Goal: Task Accomplishment & Management: Manage account settings

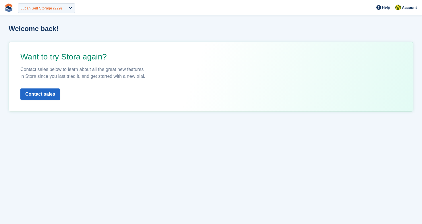
click at [54, 9] on div "Lucan Self Storage (229)" at bounding box center [41, 8] width 42 height 6
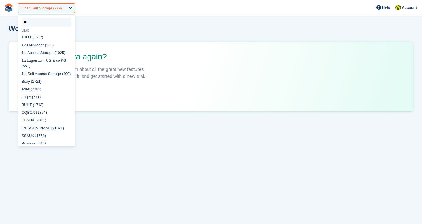
type input "***"
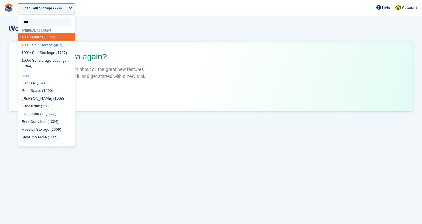
click at [46, 47] on div "100 % Self Storage (467)" at bounding box center [46, 45] width 57 height 8
select select "***"
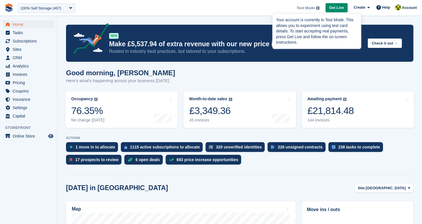
click at [316, 8] on img at bounding box center [317, 7] width 3 height 3
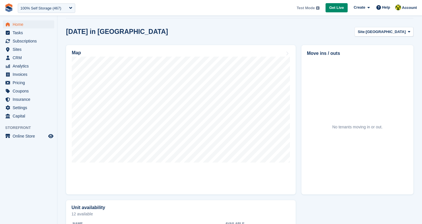
scroll to position [164, 0]
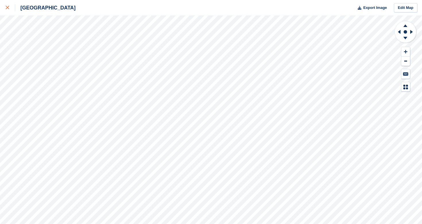
click at [8, 9] on icon at bounding box center [7, 7] width 3 height 3
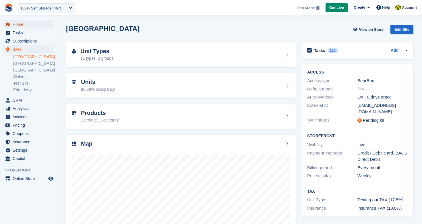
click at [41, 26] on span "Home" at bounding box center [30, 24] width 34 height 8
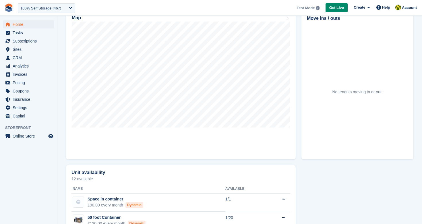
scroll to position [169, 0]
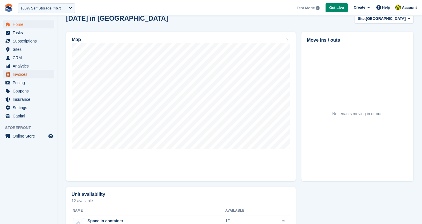
click at [24, 75] on span "Invoices" at bounding box center [30, 74] width 34 height 8
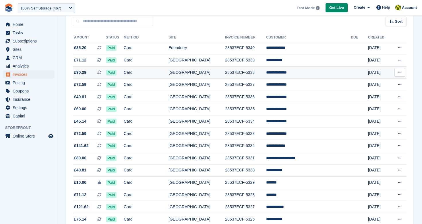
scroll to position [53, 0]
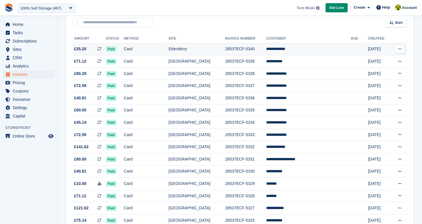
click at [296, 49] on td "**********" at bounding box center [308, 49] width 85 height 12
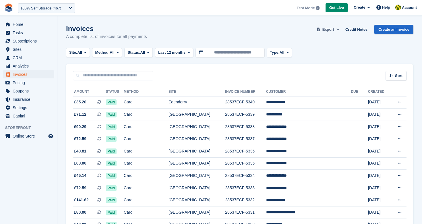
click at [327, 31] on span "Export" at bounding box center [328, 30] width 12 height 6
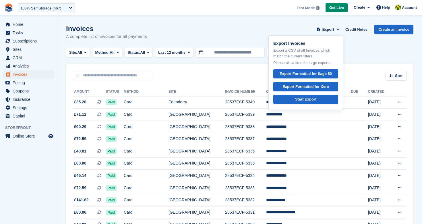
click at [210, 40] on div "Invoices A complete list of invoices for all payments Export Export Invoices Ex…" at bounding box center [239, 36] width 347 height 22
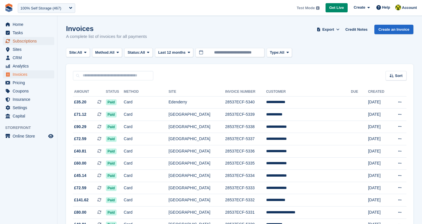
click at [27, 43] on span "Subscriptions" at bounding box center [30, 41] width 34 height 8
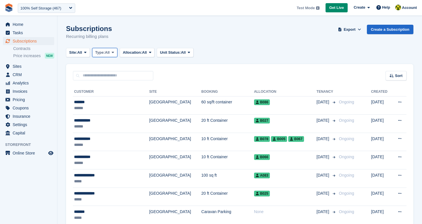
click at [105, 55] on span "Type:" at bounding box center [100, 53] width 10 height 6
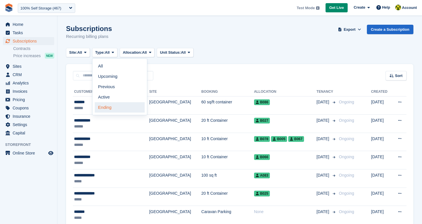
click at [113, 111] on link "Ending" at bounding box center [120, 107] width 50 height 10
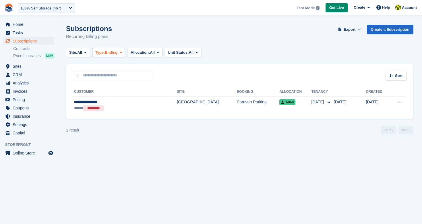
click at [115, 50] on span "Ending" at bounding box center [111, 53] width 13 height 6
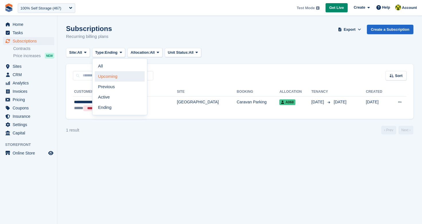
click at [116, 73] on link "Upcoming" at bounding box center [120, 76] width 50 height 10
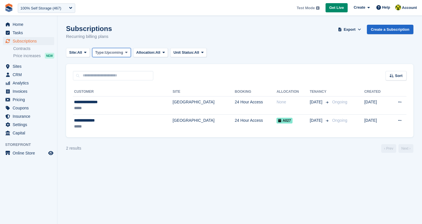
click at [119, 51] on span "Upcoming" at bounding box center [114, 53] width 18 height 6
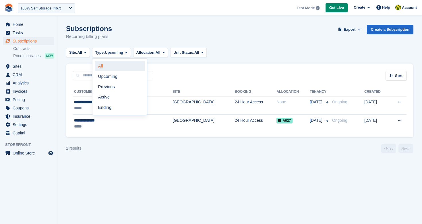
click at [119, 67] on link "All" at bounding box center [120, 66] width 50 height 10
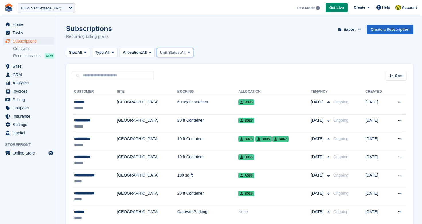
click at [186, 52] on span "All" at bounding box center [183, 53] width 5 height 6
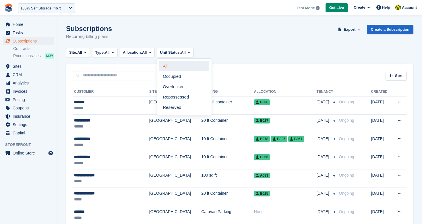
click at [192, 64] on link "All" at bounding box center [184, 66] width 50 height 10
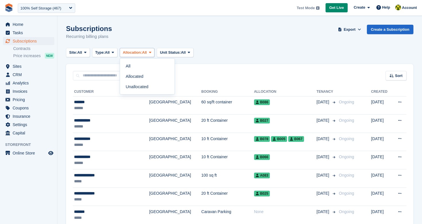
click at [142, 53] on span "Allocation:" at bounding box center [132, 53] width 19 height 6
click at [128, 48] on button "Allocation: All" at bounding box center [137, 52] width 35 height 9
click at [155, 89] on link "Unallocated" at bounding box center [147, 86] width 50 height 10
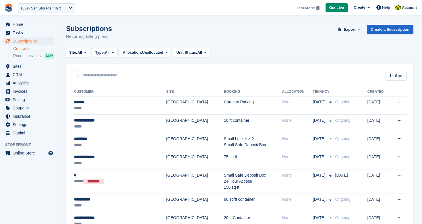
click at [29, 48] on link "Contracts" at bounding box center [33, 48] width 41 height 5
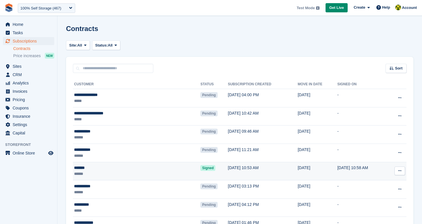
click at [200, 169] on span "Signed" at bounding box center [207, 168] width 15 height 6
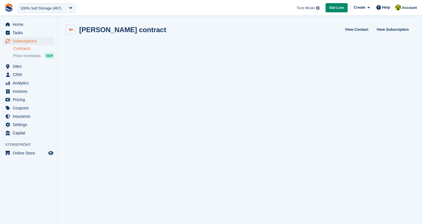
click at [71, 30] on icon at bounding box center [71, 30] width 4 height 4
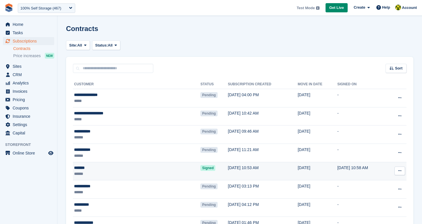
click at [200, 167] on span "Signed" at bounding box center [207, 168] width 15 height 6
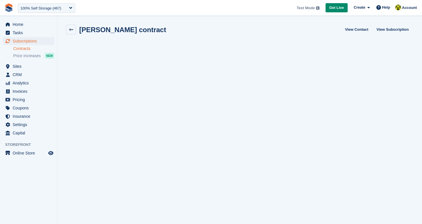
scroll to position [1, 0]
click at [71, 30] on icon at bounding box center [71, 29] width 4 height 4
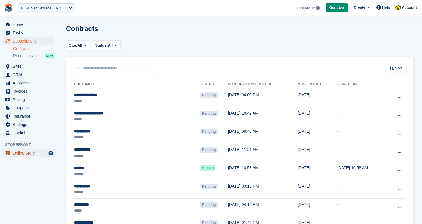
click at [22, 154] on span "Online Store" at bounding box center [30, 153] width 34 height 8
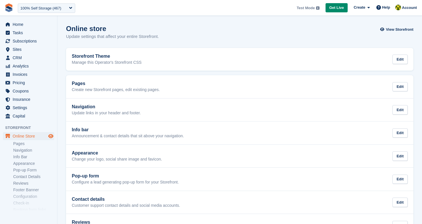
click at [51, 137] on icon "Preview store" at bounding box center [50, 136] width 5 height 5
click at [22, 106] on span "Settings" at bounding box center [30, 108] width 34 height 8
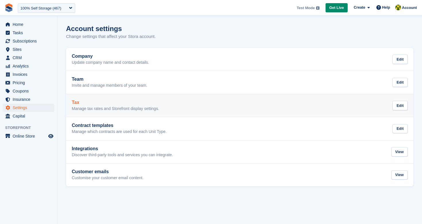
click at [77, 105] on div "Tax Manage tax rates and Storefront display settings." at bounding box center [115, 105] width 87 height 11
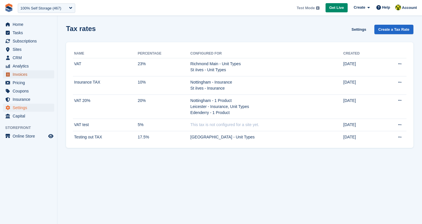
click at [30, 74] on span "Invoices" at bounding box center [30, 74] width 34 height 8
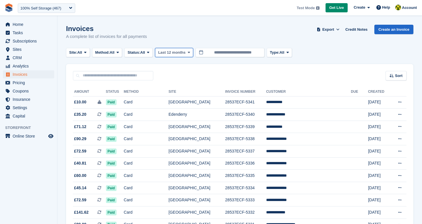
click at [184, 52] on span "Last 12 months" at bounding box center [171, 53] width 27 height 6
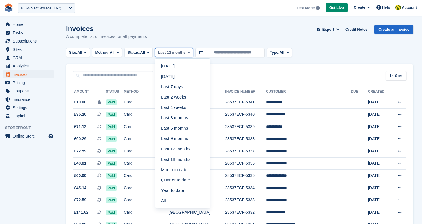
click at [193, 54] on button "Last 12 months" at bounding box center [174, 52] width 38 height 9
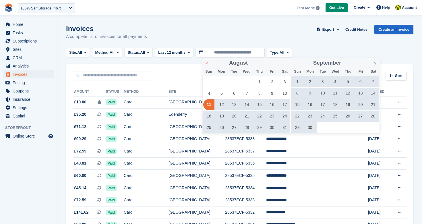
click at [207, 65] on icon at bounding box center [207, 64] width 4 height 4
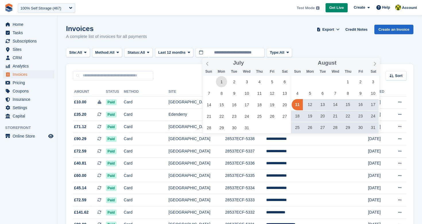
click at [225, 81] on span "1" at bounding box center [221, 81] width 11 height 11
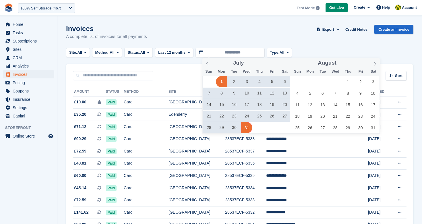
click at [248, 129] on span "31" at bounding box center [246, 127] width 11 height 11
type input "**********"
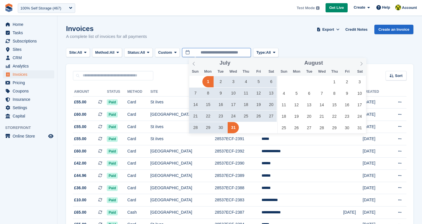
click at [220, 53] on input "**********" at bounding box center [216, 52] width 69 height 9
click at [257, 37] on div "Invoices A complete list of invoices for all payments Export Export Invoices Ex…" at bounding box center [239, 36] width 347 height 22
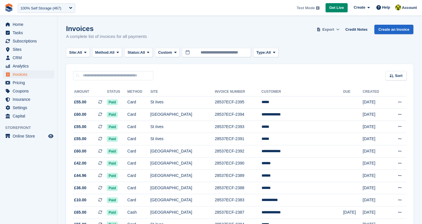
click at [329, 29] on span "Export" at bounding box center [328, 30] width 12 height 6
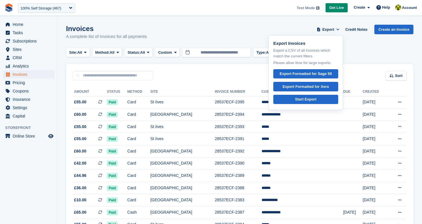
click at [228, 36] on div "Invoices A complete list of invoices for all payments Export Export Invoices Ex…" at bounding box center [239, 36] width 347 height 22
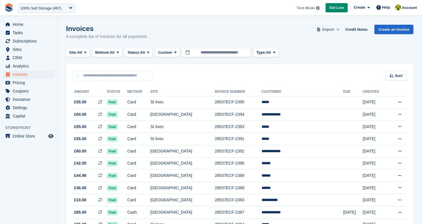
click at [327, 32] on span "Export" at bounding box center [328, 30] width 12 height 6
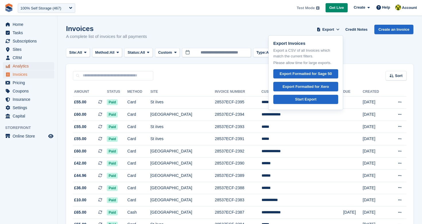
click at [28, 65] on span "Analytics" at bounding box center [30, 66] width 34 height 8
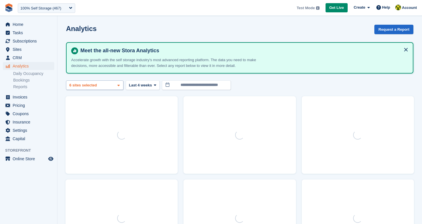
click at [90, 85] on div "6 sites selected" at bounding box center [83, 85] width 31 height 6
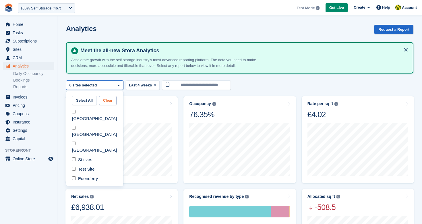
click at [115, 102] on button "Clear" at bounding box center [108, 100] width 18 height 9
select select "***"
click at [258, 80] on div "**********" at bounding box center [239, 84] width 347 height 9
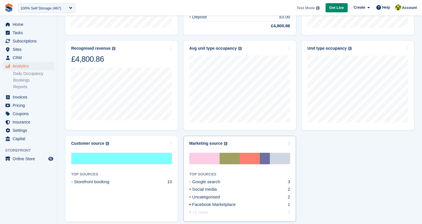
scroll to position [179, 0]
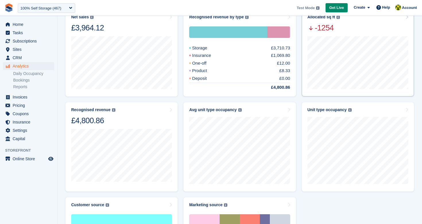
click at [330, 32] on span "-1254" at bounding box center [323, 28] width 32 height 10
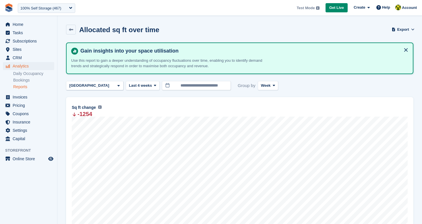
click at [25, 87] on link "Reports" at bounding box center [33, 86] width 41 height 5
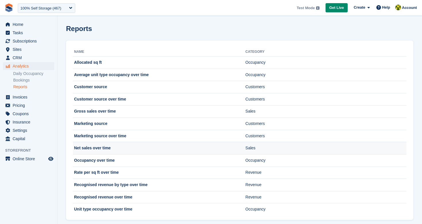
scroll to position [8, 0]
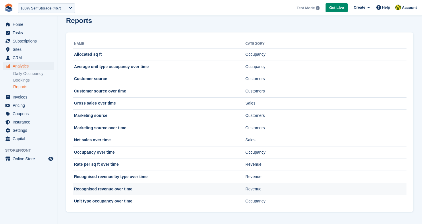
click at [113, 189] on td "Recognised revenue over time" at bounding box center [159, 189] width 172 height 12
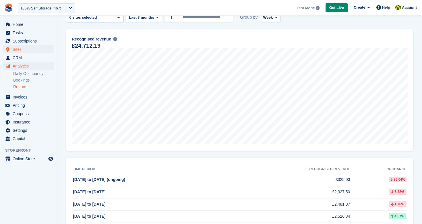
scroll to position [3, 0]
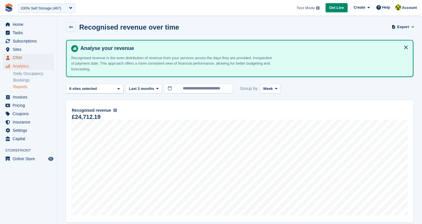
click at [25, 57] on span "CRM" at bounding box center [30, 58] width 34 height 8
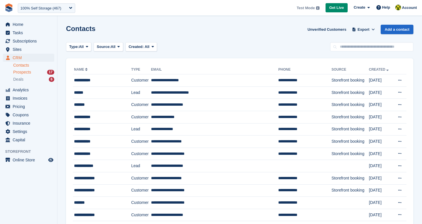
click at [30, 74] on span "Prospects" at bounding box center [22, 71] width 18 height 5
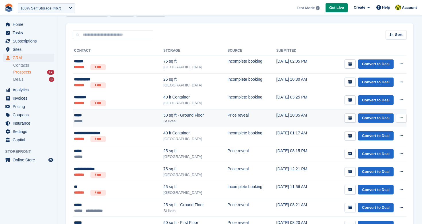
scroll to position [83, 0]
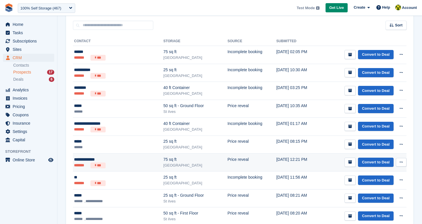
click at [93, 159] on div "**********" at bounding box center [105, 159] width 63 height 6
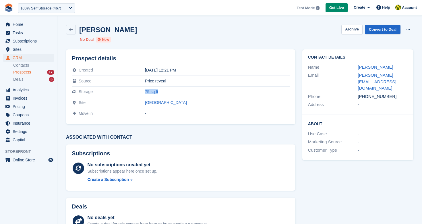
drag, startPoint x: 166, startPoint y: 93, endPoint x: 144, endPoint y: 93, distance: 22.1
click at [144, 93] on tr "Storage 75 sq ft" at bounding box center [181, 91] width 218 height 11
drag, startPoint x: 170, startPoint y: 103, endPoint x: 146, endPoint y: 79, distance: 33.9
click at [135, 102] on tr "Site Leicester" at bounding box center [181, 102] width 218 height 11
drag, startPoint x: 166, startPoint y: 69, endPoint x: 156, endPoint y: 73, distance: 11.3
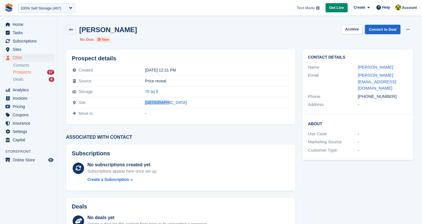
click at [145, 70] on tr "Created 10 Jul 2025, 12:21 PM" at bounding box center [181, 70] width 218 height 11
click at [197, 115] on div "-" at bounding box center [217, 113] width 145 height 5
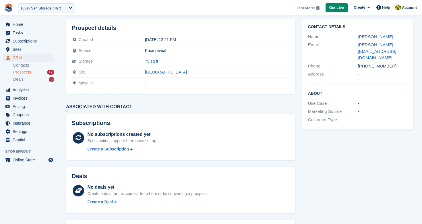
scroll to position [81, 0]
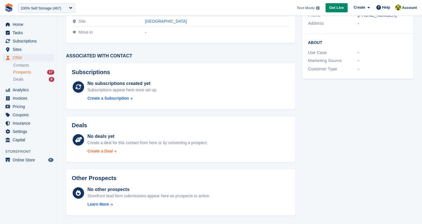
click at [109, 152] on div "Create a Deal" at bounding box center [100, 151] width 26 height 6
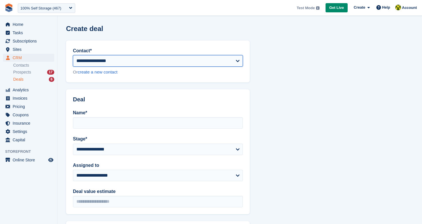
click at [147, 56] on select "**********" at bounding box center [158, 60] width 170 height 11
select select "*****"
type input "**********"
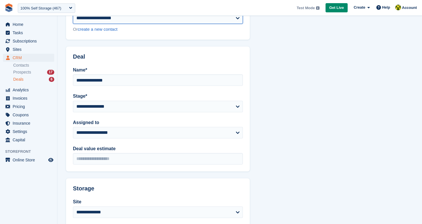
scroll to position [52, 0]
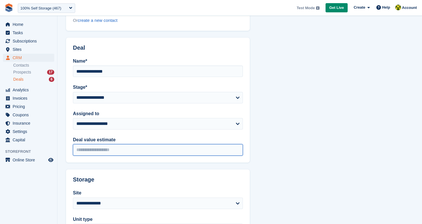
click at [146, 148] on input "Deal value estimate" at bounding box center [158, 149] width 170 height 11
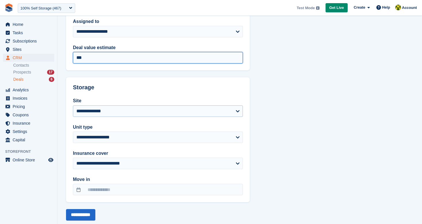
scroll to position [145, 0]
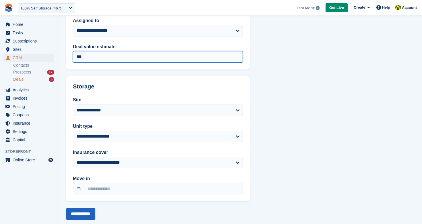
type input "***"
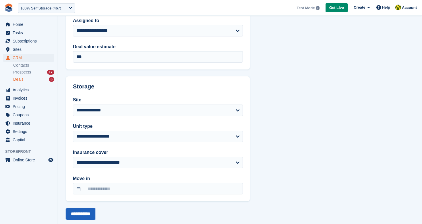
click at [89, 215] on input "**********" at bounding box center [80, 213] width 29 height 11
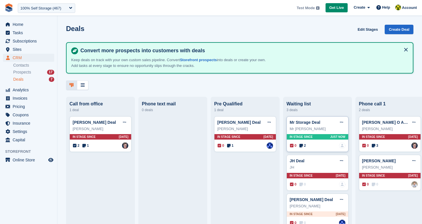
click at [312, 129] on div "Mr Storage" at bounding box center [318, 129] width 56 height 6
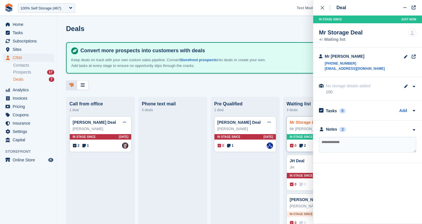
click at [302, 120] on link "Mr Storage Deal" at bounding box center [305, 122] width 31 height 5
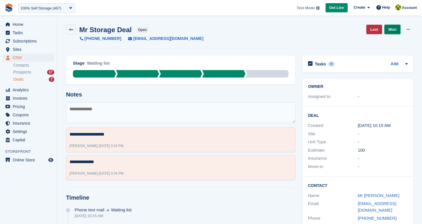
click at [391, 31] on link "Won" at bounding box center [392, 29] width 16 height 9
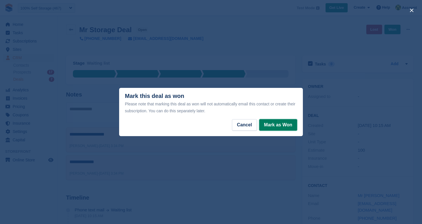
click at [288, 127] on button "Mark as Won" at bounding box center [278, 124] width 38 height 11
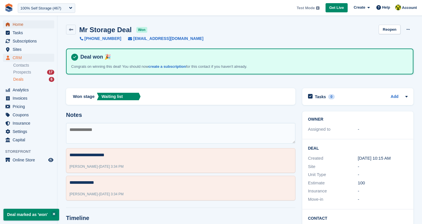
click at [25, 24] on span "Home" at bounding box center [30, 24] width 34 height 8
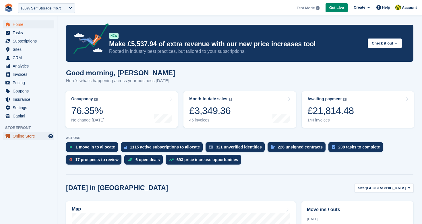
click at [30, 136] on span "Online Store" at bounding box center [30, 136] width 34 height 8
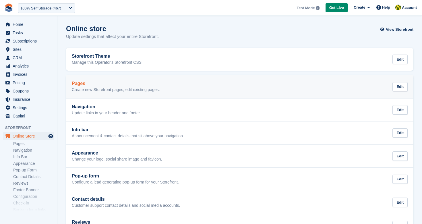
click at [84, 86] on div "Pages Create new Storefront pages, edit existing pages." at bounding box center [116, 86] width 88 height 11
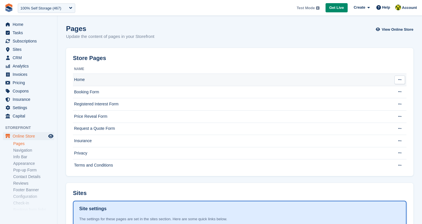
click at [127, 82] on td "Home" at bounding box center [231, 80] width 317 height 12
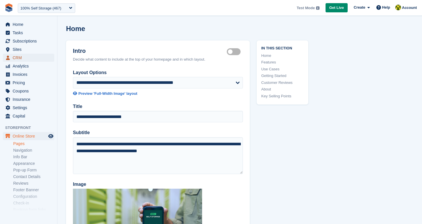
click at [19, 58] on span "CRM" at bounding box center [30, 58] width 34 height 8
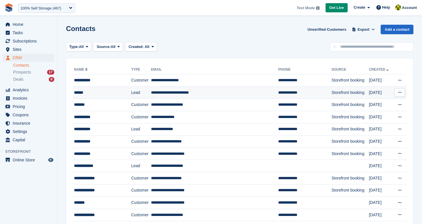
click at [88, 93] on div "******" at bounding box center [99, 93] width 50 height 6
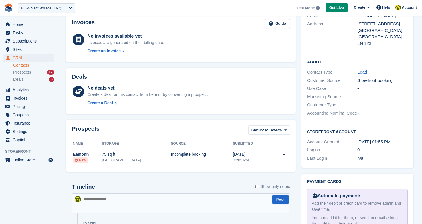
scroll to position [141, 0]
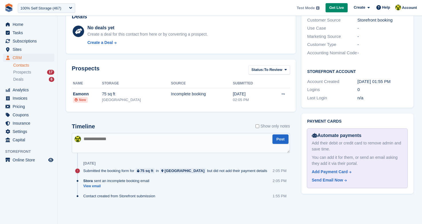
click at [20, 64] on link "Contacts" at bounding box center [33, 65] width 41 height 5
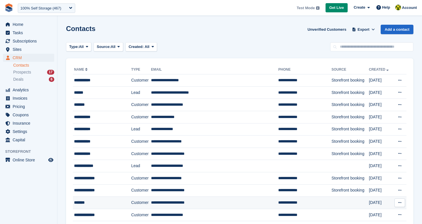
scroll to position [490, 0]
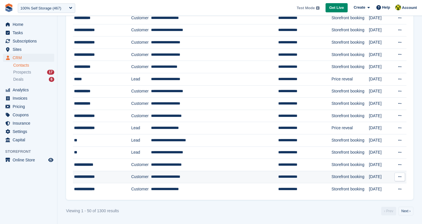
click at [189, 180] on td "**********" at bounding box center [214, 177] width 127 height 12
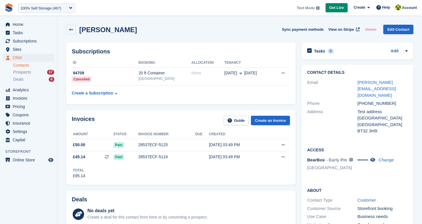
scroll to position [4, 0]
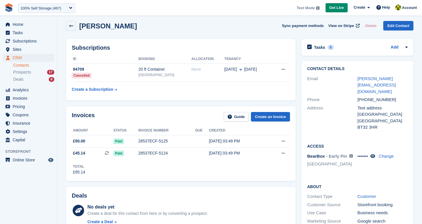
drag, startPoint x: 121, startPoint y: 26, endPoint x: 78, endPoint y: 26, distance: 43.0
click at [78, 26] on div "[PERSON_NAME] Sync payment methods View on Stripe Delete Edit Contact" at bounding box center [239, 26] width 347 height 10
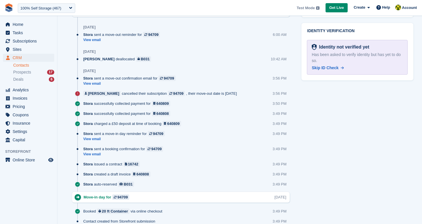
scroll to position [364, 0]
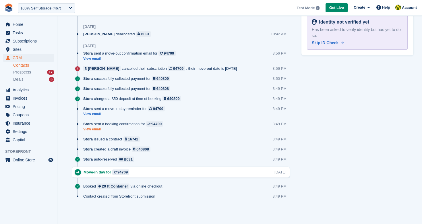
click at [95, 129] on link "View email" at bounding box center [124, 129] width 83 height 5
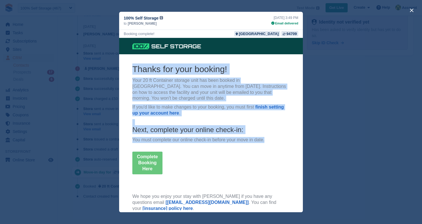
drag, startPoint x: 130, startPoint y: 67, endPoint x: 238, endPoint y: 133, distance: 126.4
click at [265, 141] on th "Thanks for your booking! Your 20 ft Container storage unit has been booked in […" at bounding box center [211, 142] width 166 height 158
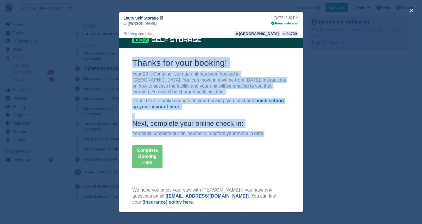
scroll to position [6, 0]
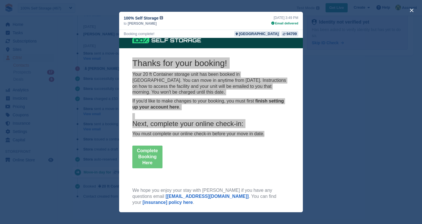
click at [116, 101] on div "close" at bounding box center [211, 112] width 422 height 224
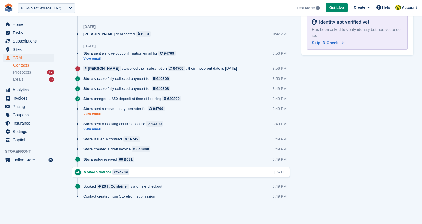
click at [95, 114] on link "View email" at bounding box center [125, 114] width 84 height 5
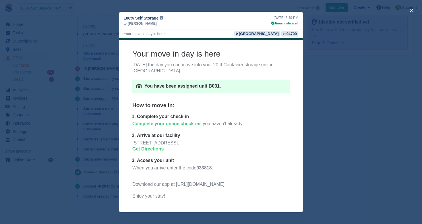
scroll to position [15, 0]
click at [116, 93] on div "close" at bounding box center [211, 112] width 422 height 224
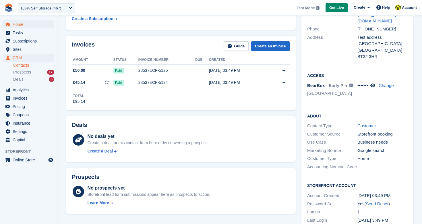
scroll to position [73, 0]
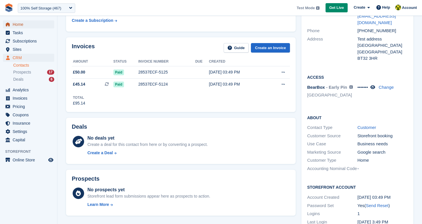
click at [23, 27] on span "Home" at bounding box center [30, 24] width 34 height 8
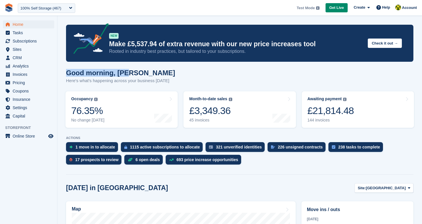
drag, startPoint x: 63, startPoint y: 72, endPoint x: 142, endPoint y: 72, distance: 79.5
click at [173, 74] on div "Good morning, Rob Here's what's happening across your business today" at bounding box center [239, 80] width 347 height 22
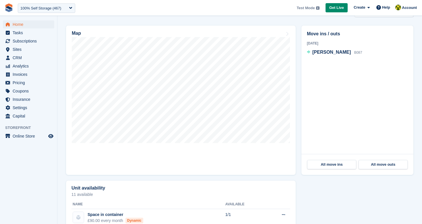
scroll to position [178, 0]
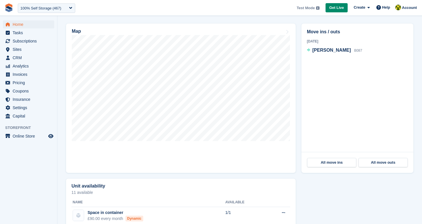
drag, startPoint x: 350, startPoint y: 51, endPoint x: 354, endPoint y: 51, distance: 3.7
click at [354, 51] on div "Move ins / outs 12 Aug 2025 Rob Sweeney B087" at bounding box center [357, 88] width 112 height 129
